Goal: Information Seeking & Learning: Compare options

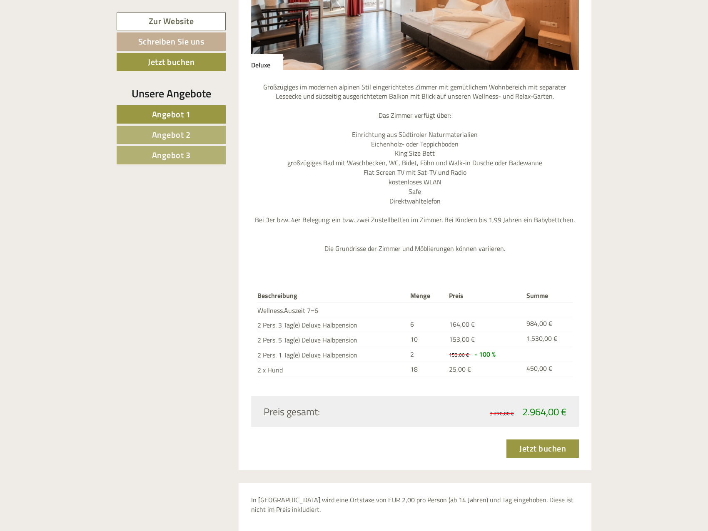
scroll to position [2207, 0]
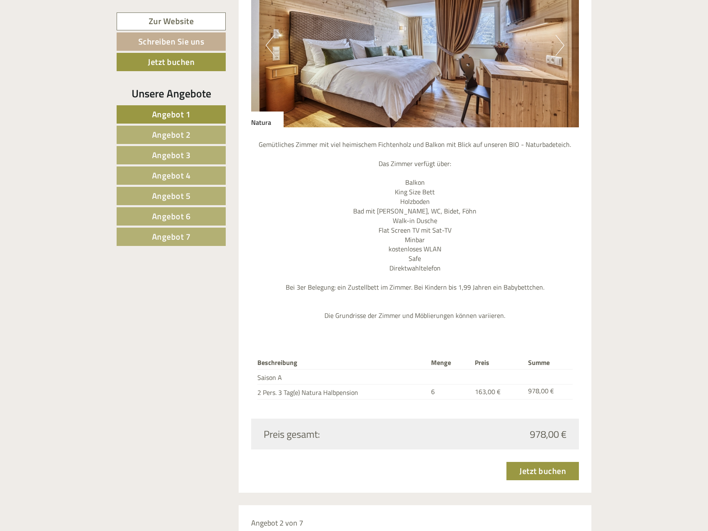
scroll to position [958, 0]
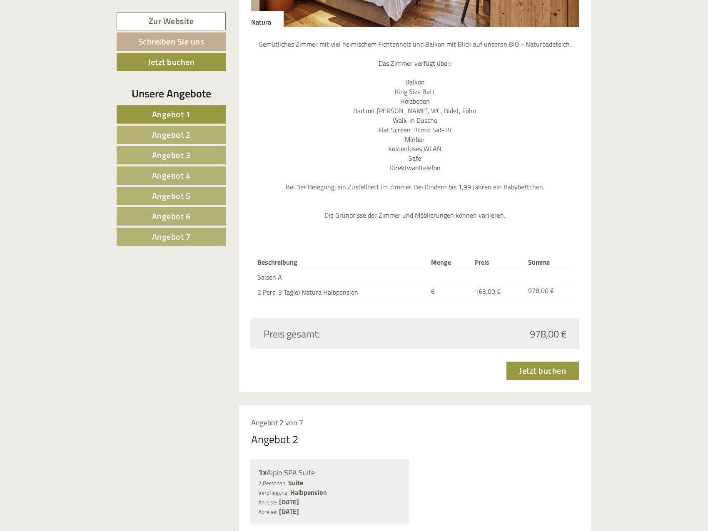
click at [187, 133] on span "Angebot 2" at bounding box center [171, 134] width 39 height 13
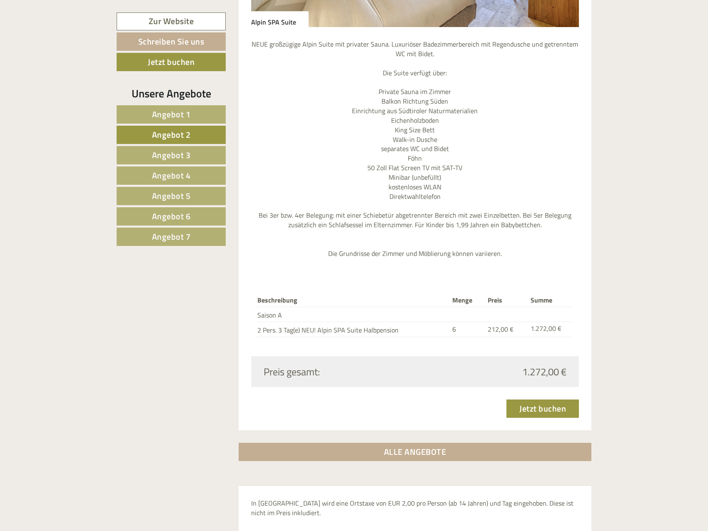
scroll to position [673, 0]
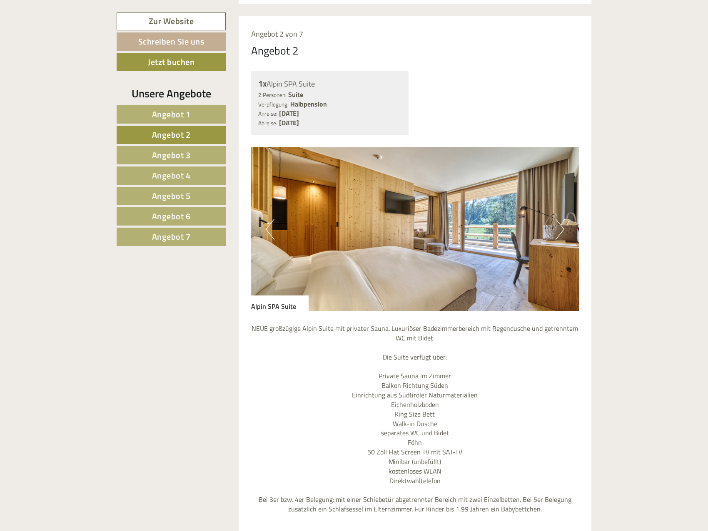
click at [190, 155] on span "Angebot 3" at bounding box center [171, 155] width 39 height 13
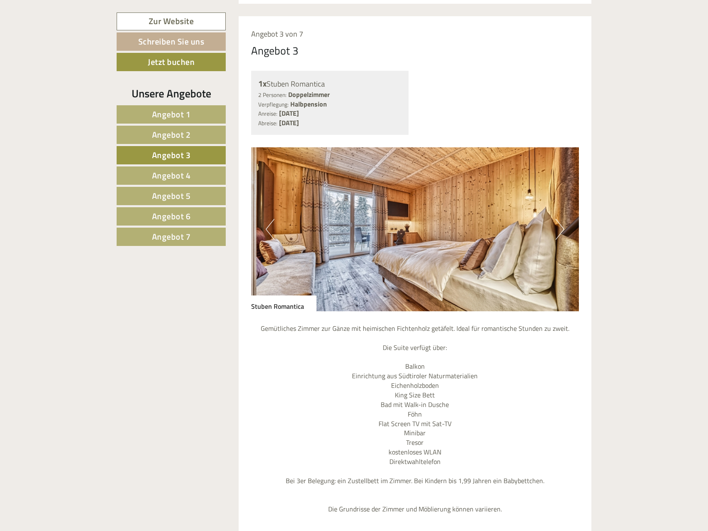
click at [191, 171] on link "Angebot 4" at bounding box center [171, 176] width 109 height 18
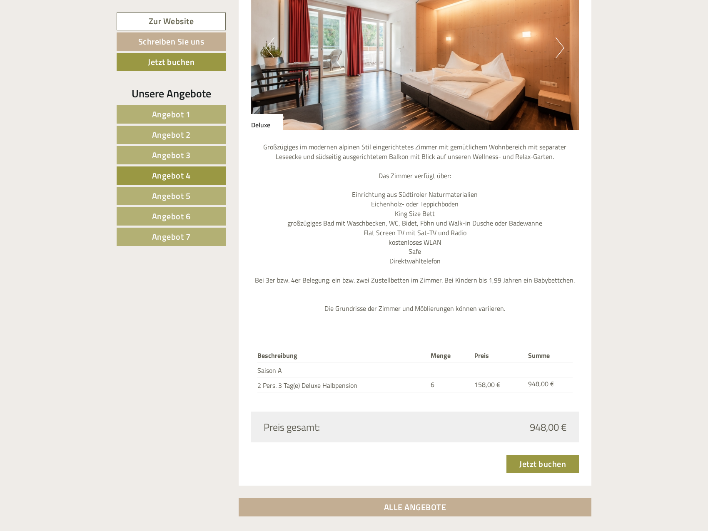
scroll to position [882, 0]
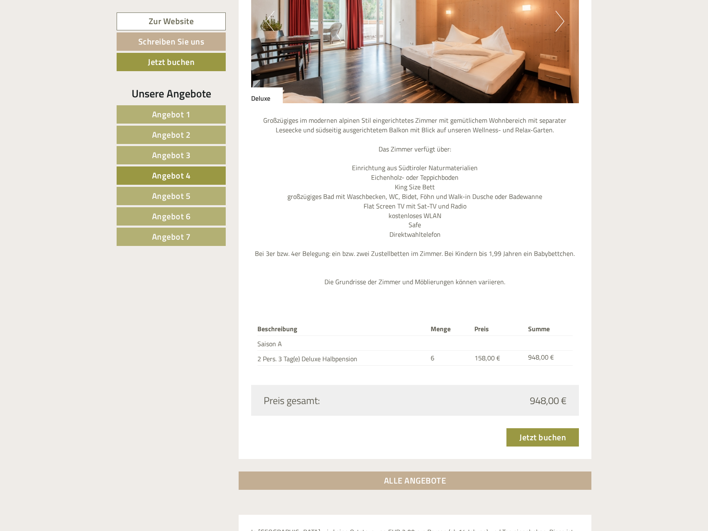
drag, startPoint x: 169, startPoint y: 189, endPoint x: 182, endPoint y: 220, distance: 33.7
click at [169, 190] on span "Angebot 5" at bounding box center [171, 196] width 39 height 13
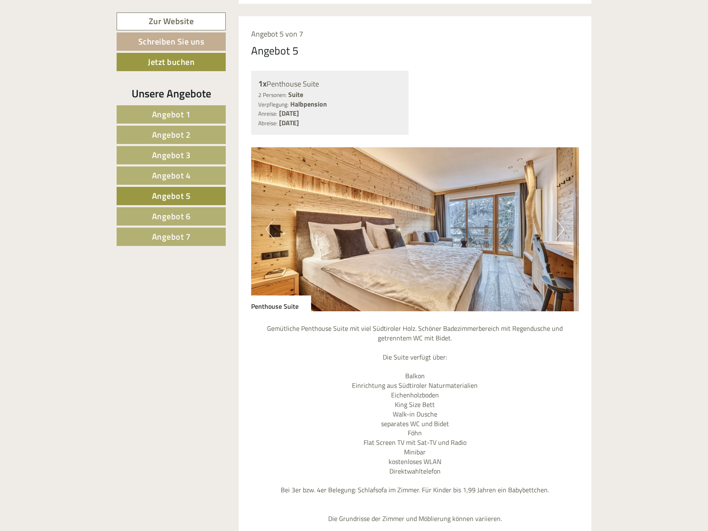
click at [183, 220] on span "Angebot 6" at bounding box center [171, 216] width 39 height 13
